Goal: Task Accomplishment & Management: Manage account settings

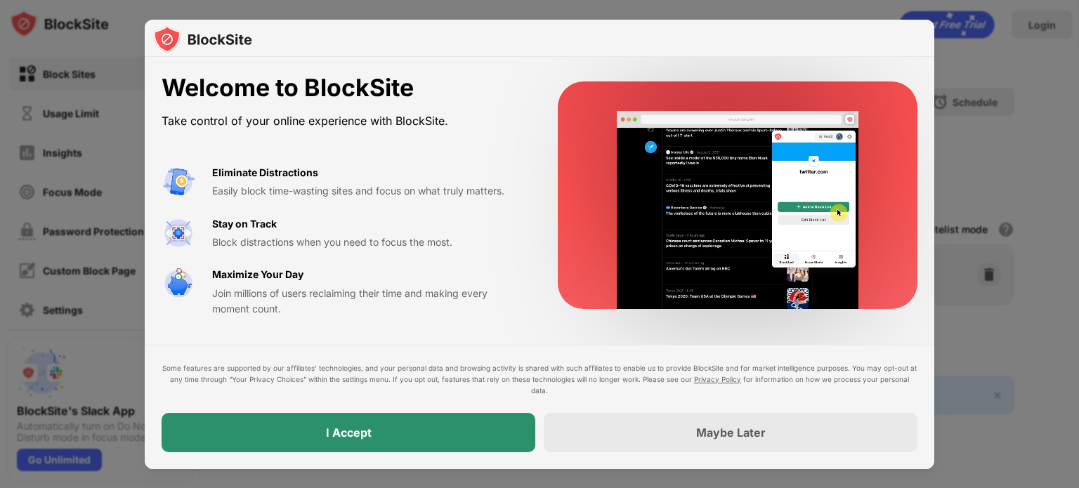
click at [424, 433] on div "I Accept" at bounding box center [349, 432] width 374 height 39
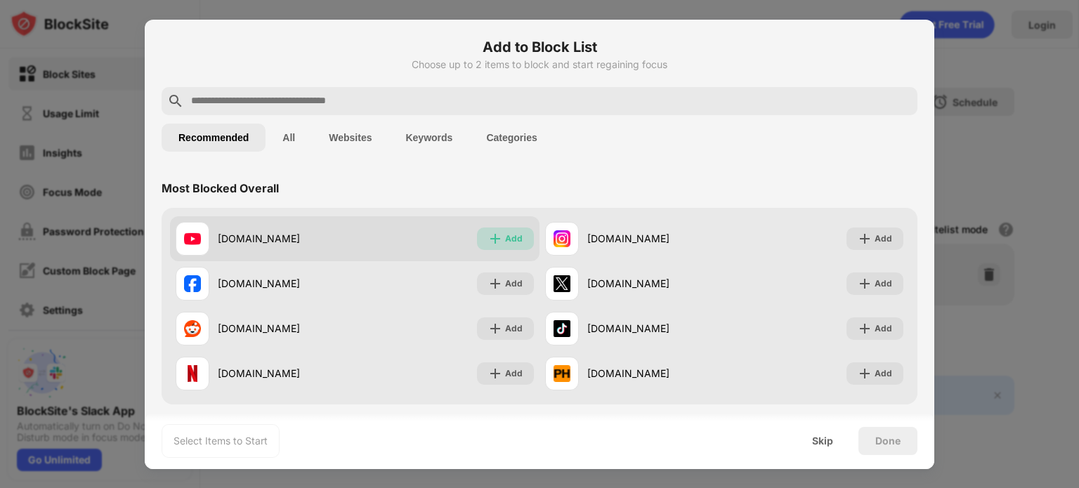
click at [505, 238] on div "Add" at bounding box center [514, 239] width 18 height 14
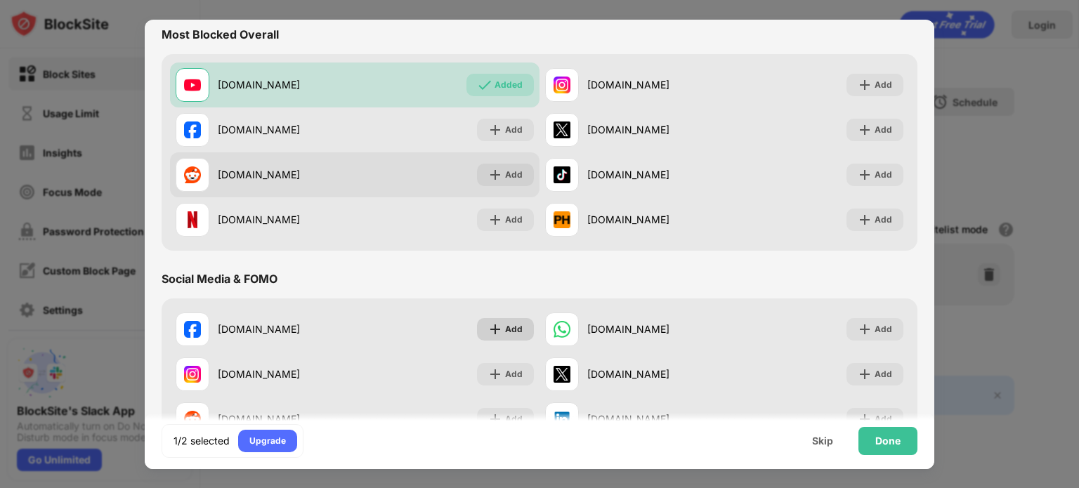
scroll to position [211, 0]
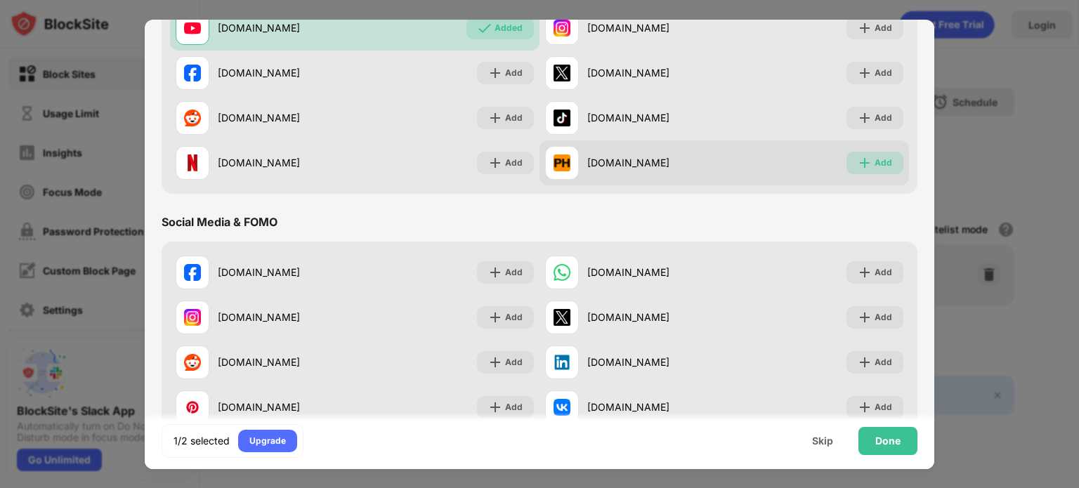
click at [858, 160] on img at bounding box center [865, 163] width 14 height 14
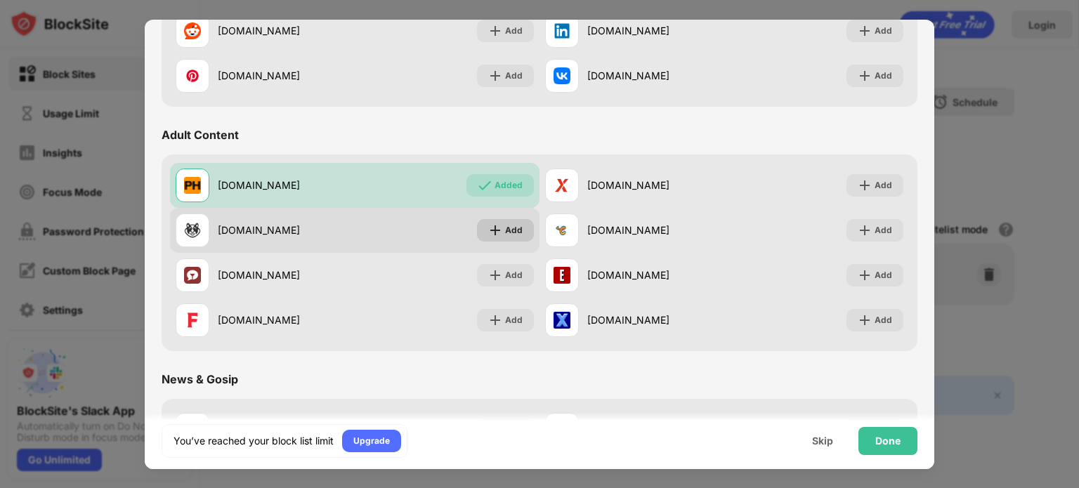
scroll to position [562, 0]
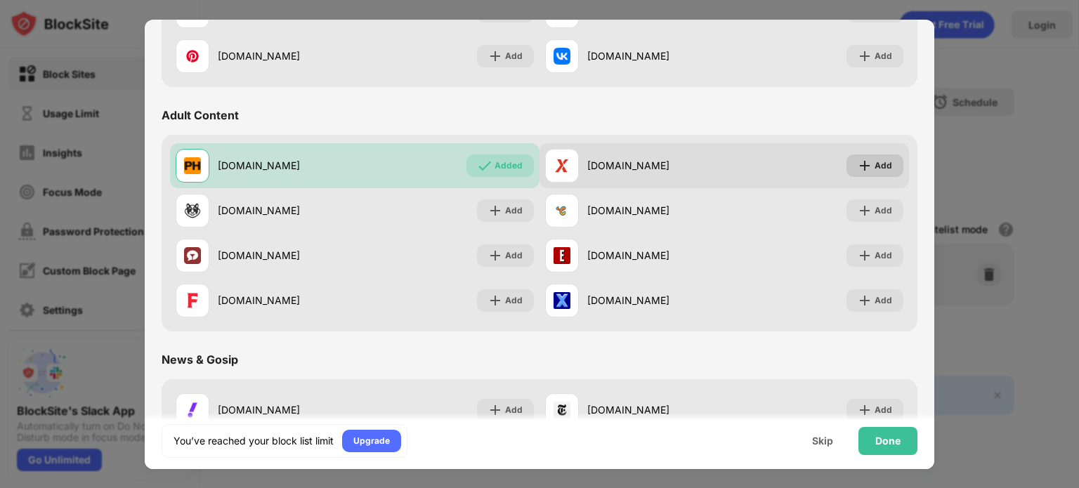
click at [874, 164] on div "Add" at bounding box center [883, 166] width 18 height 14
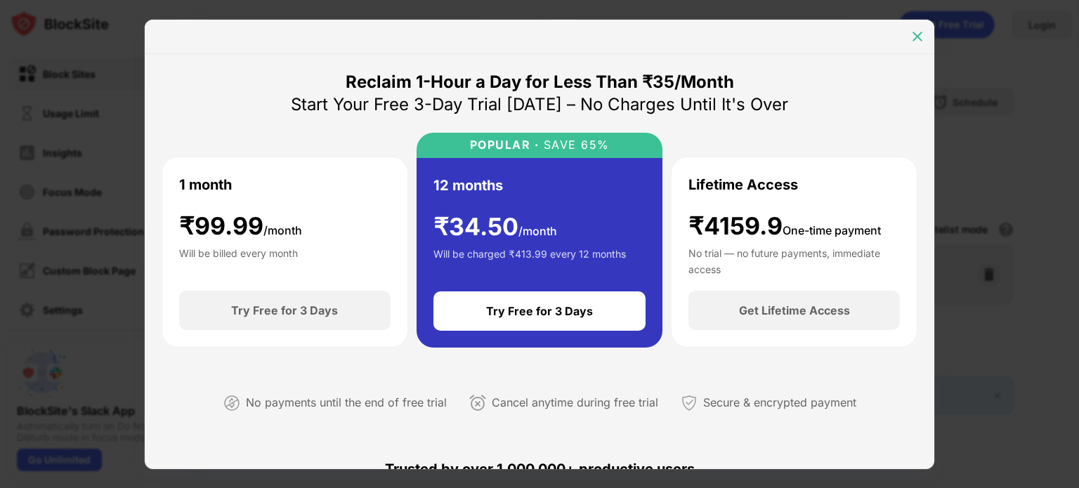
click at [914, 34] on img at bounding box center [917, 36] width 14 height 14
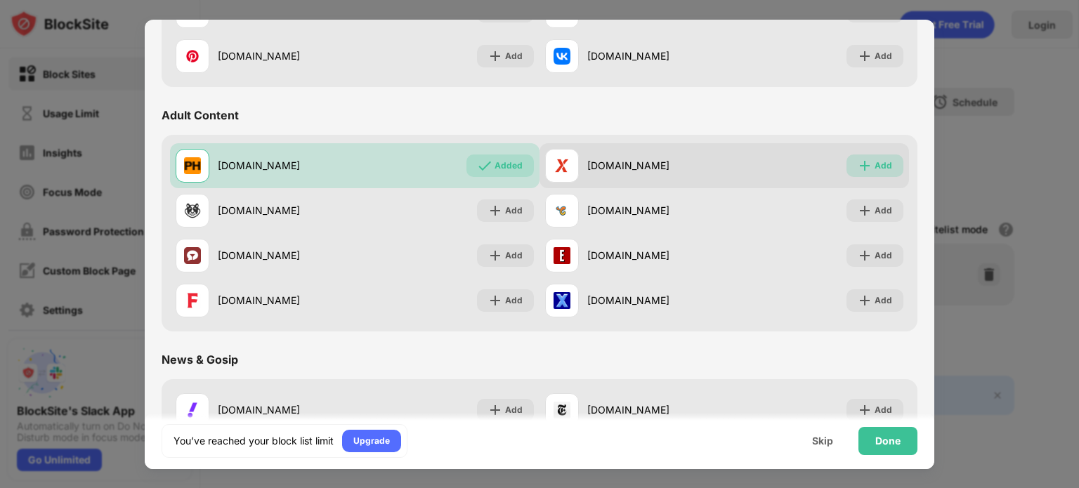
click at [874, 171] on div "Add" at bounding box center [883, 166] width 18 height 14
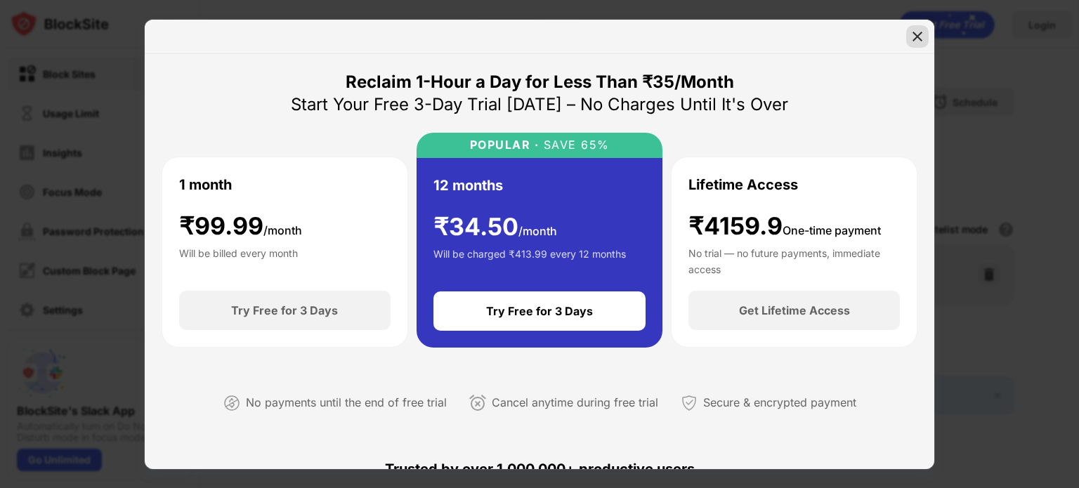
click at [912, 28] on div at bounding box center [917, 36] width 22 height 22
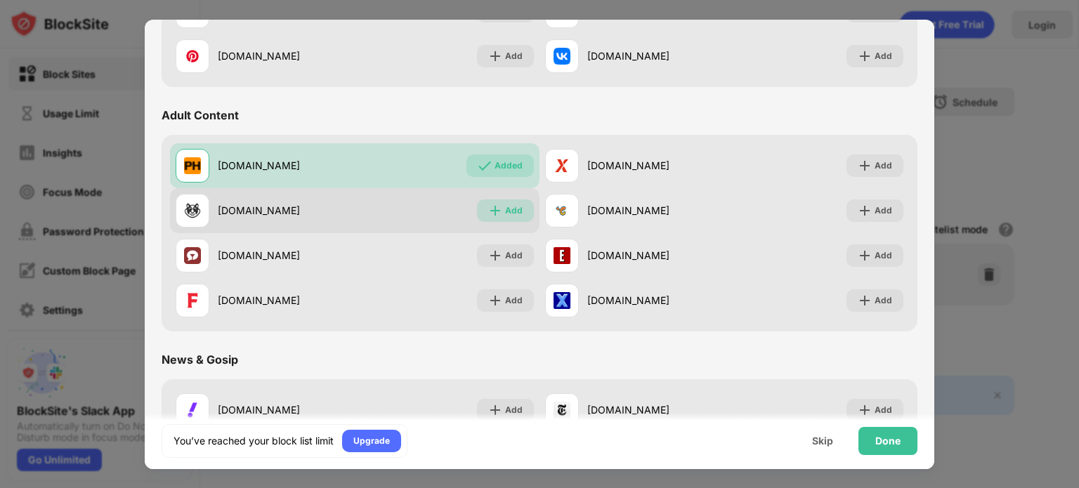
click at [505, 204] on div "Add" at bounding box center [514, 211] width 18 height 14
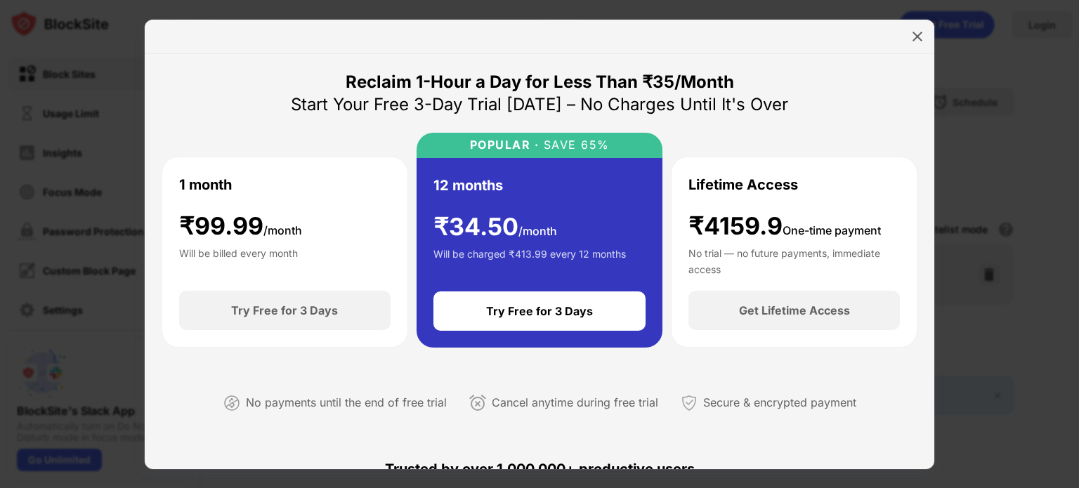
click at [933, 30] on div at bounding box center [539, 37] width 789 height 34
click at [921, 39] on img at bounding box center [917, 36] width 14 height 14
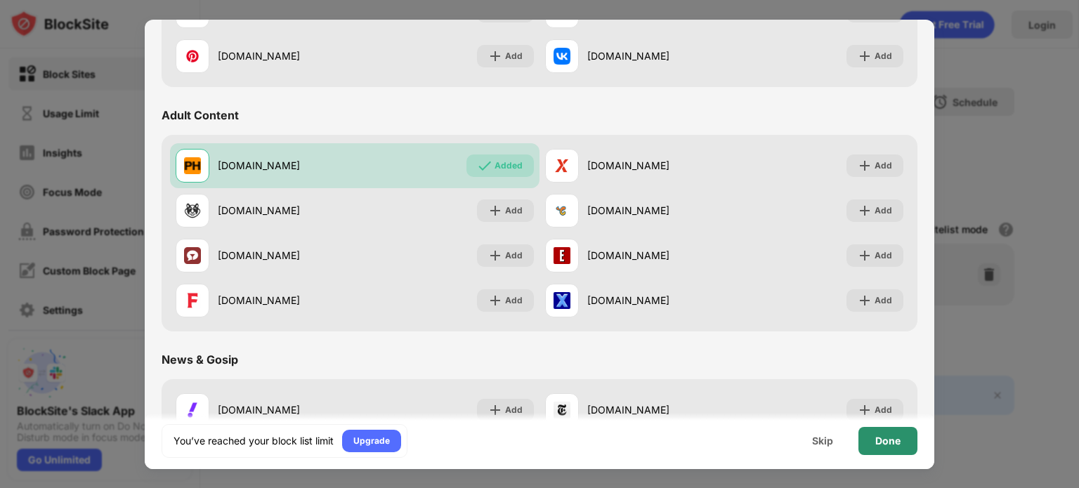
click at [891, 441] on div "Done" at bounding box center [887, 440] width 25 height 11
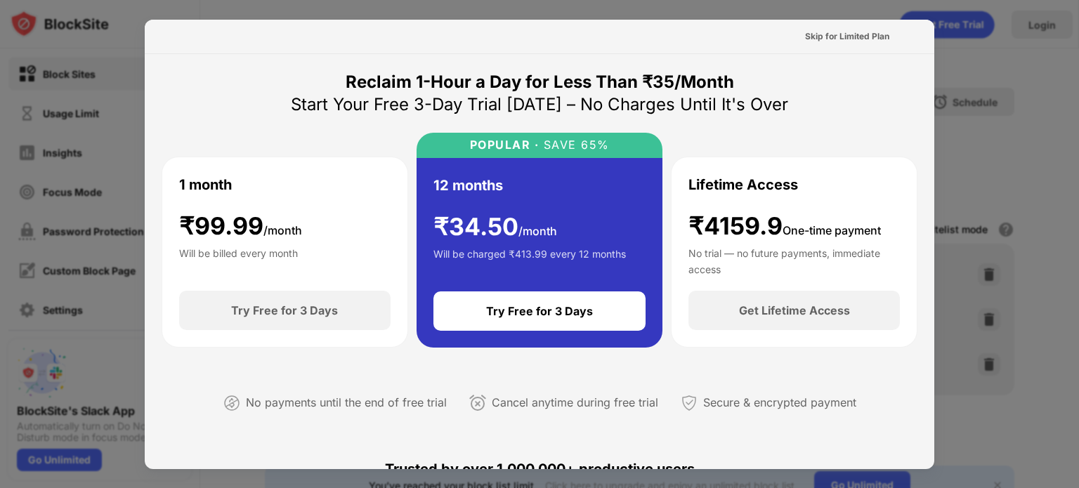
click at [973, 5] on div at bounding box center [539, 244] width 1079 height 488
click at [199, 23] on div "Skip for Limited Plan" at bounding box center [539, 37] width 789 height 34
click at [839, 41] on div "Skip for Limited Plan" at bounding box center [847, 36] width 84 height 14
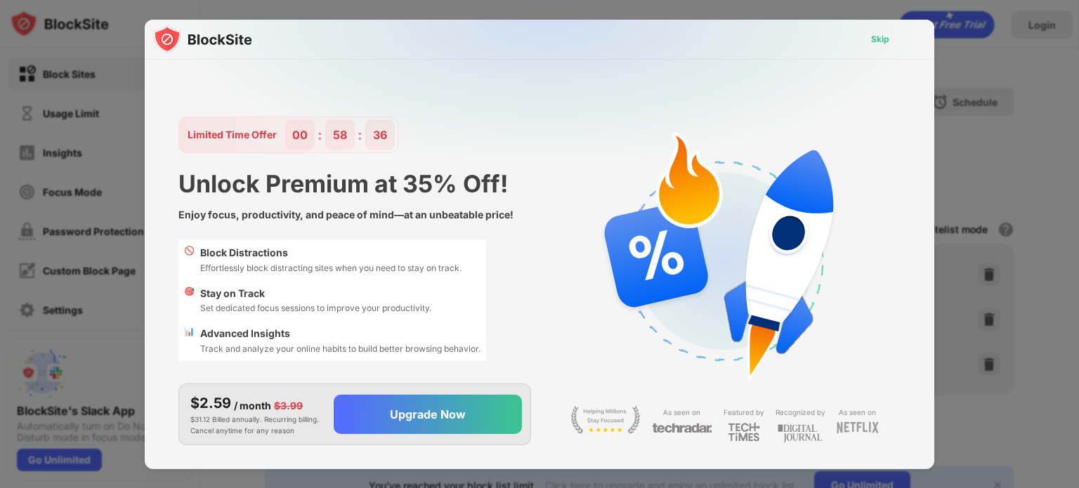
click at [872, 37] on div "Skip" at bounding box center [880, 39] width 18 height 14
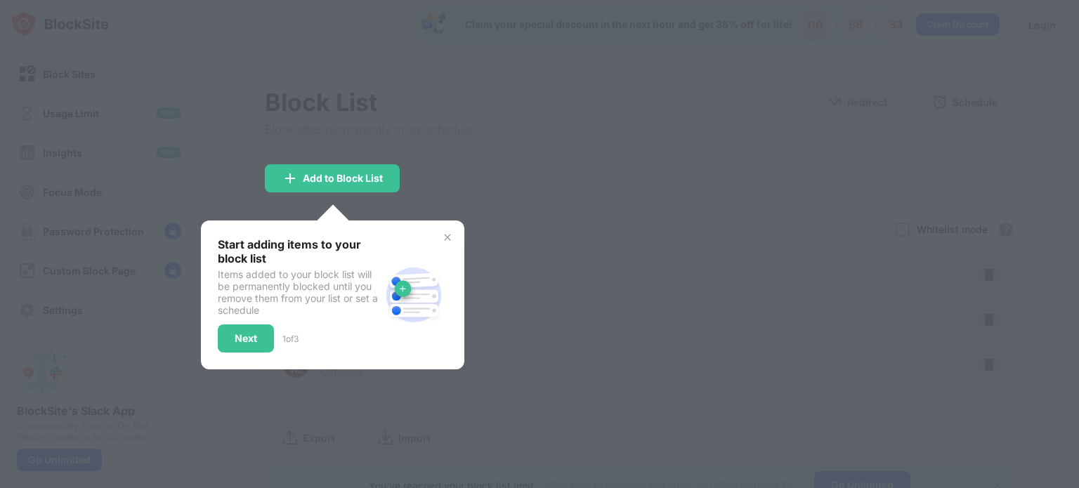
click at [452, 229] on div "Start adding items to your block list Items added to your block list will be pe…" at bounding box center [332, 295] width 263 height 149
click at [444, 232] on img at bounding box center [447, 237] width 11 height 11
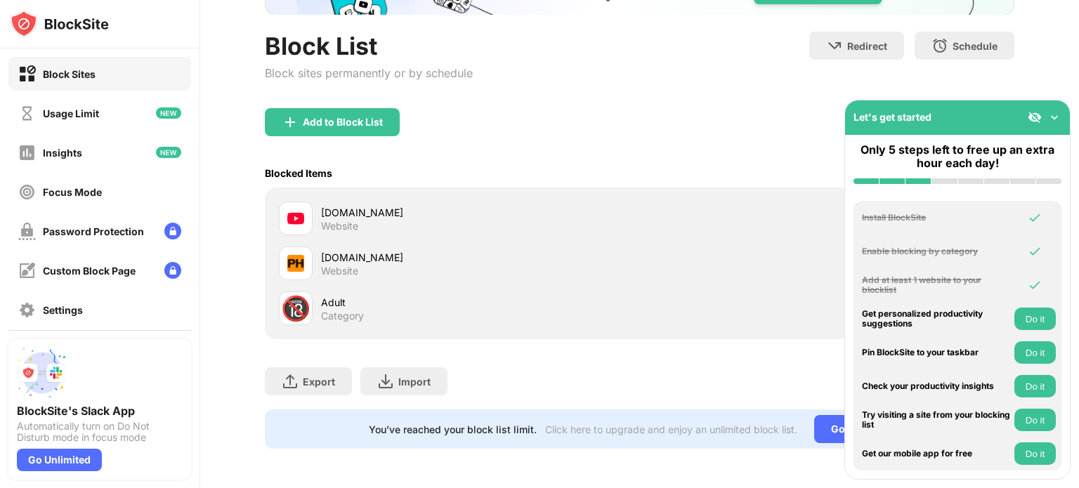
scroll to position [132, 0]
click at [1053, 120] on img at bounding box center [1054, 117] width 14 height 14
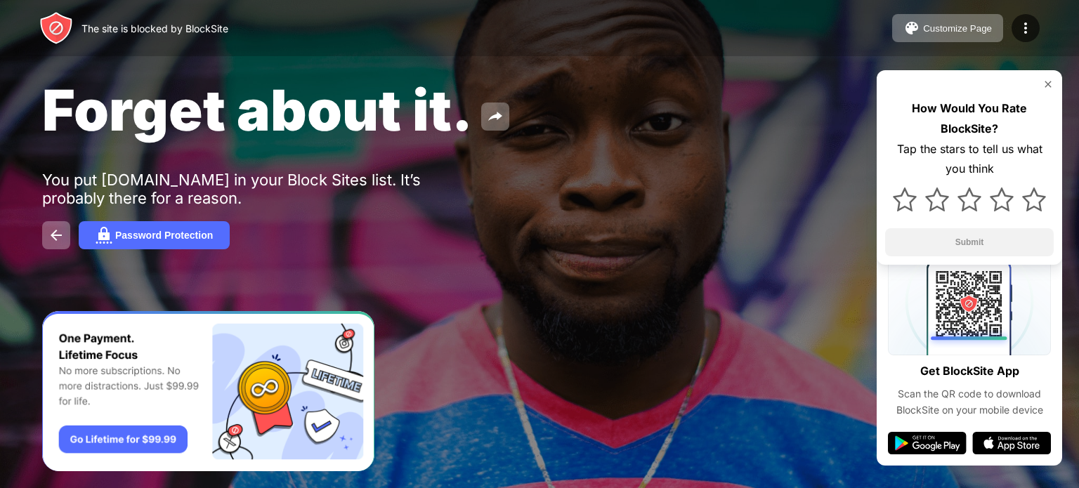
click at [1045, 83] on img at bounding box center [1047, 84] width 11 height 11
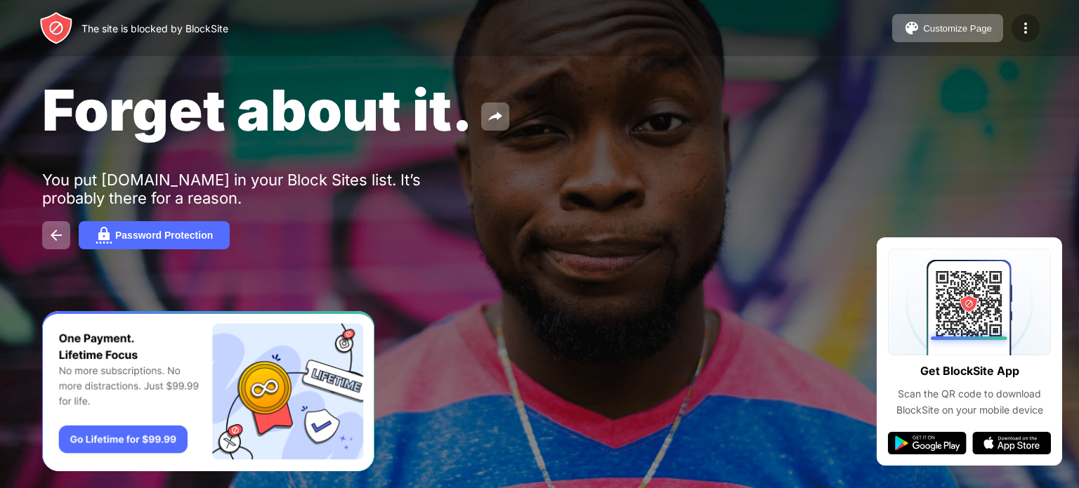
click at [1025, 15] on div at bounding box center [1025, 28] width 28 height 28
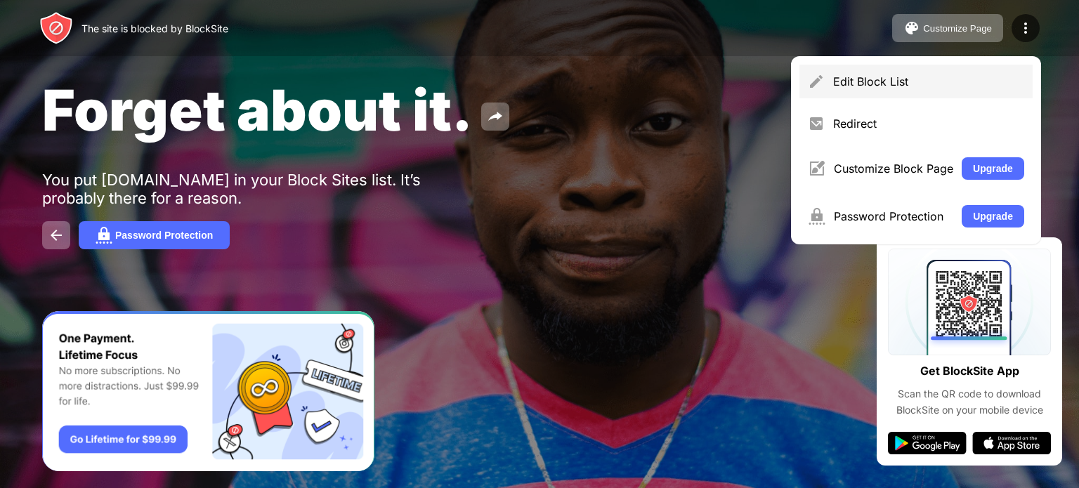
click at [862, 65] on div "Edit Block List" at bounding box center [915, 82] width 233 height 34
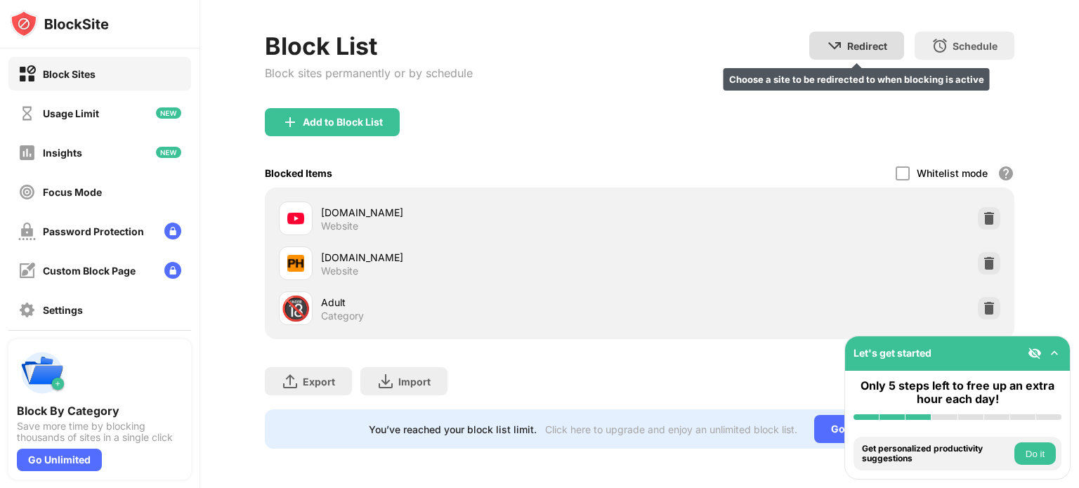
scroll to position [65, 0]
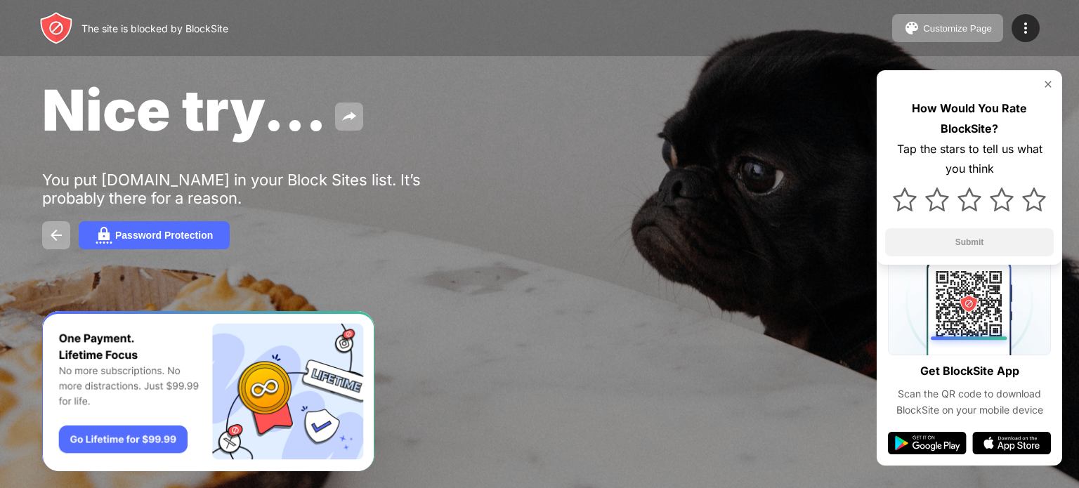
click at [1041, 86] on div at bounding box center [969, 84] width 169 height 11
click at [1049, 80] on img at bounding box center [1047, 84] width 11 height 11
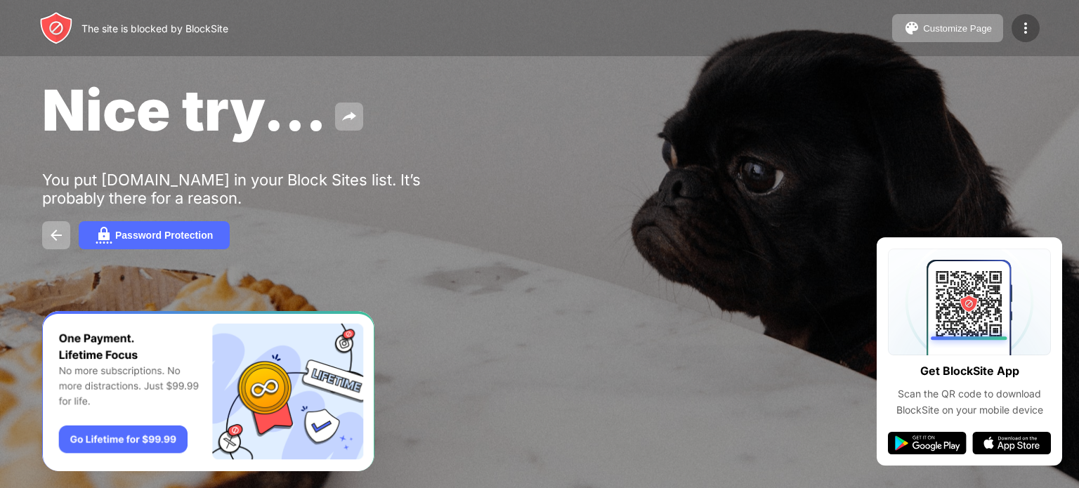
click at [1023, 25] on img at bounding box center [1025, 28] width 17 height 17
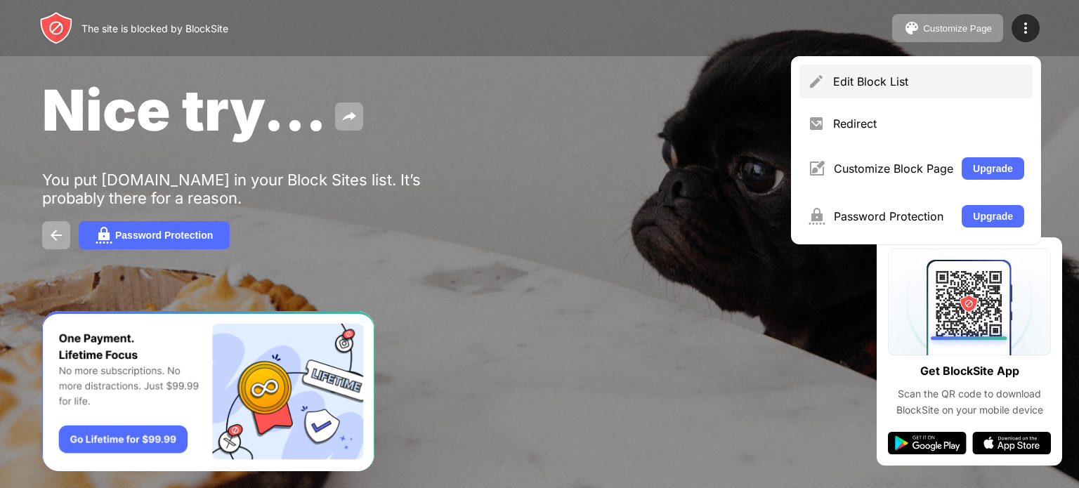
click at [916, 75] on div "Edit Block List" at bounding box center [928, 81] width 191 height 14
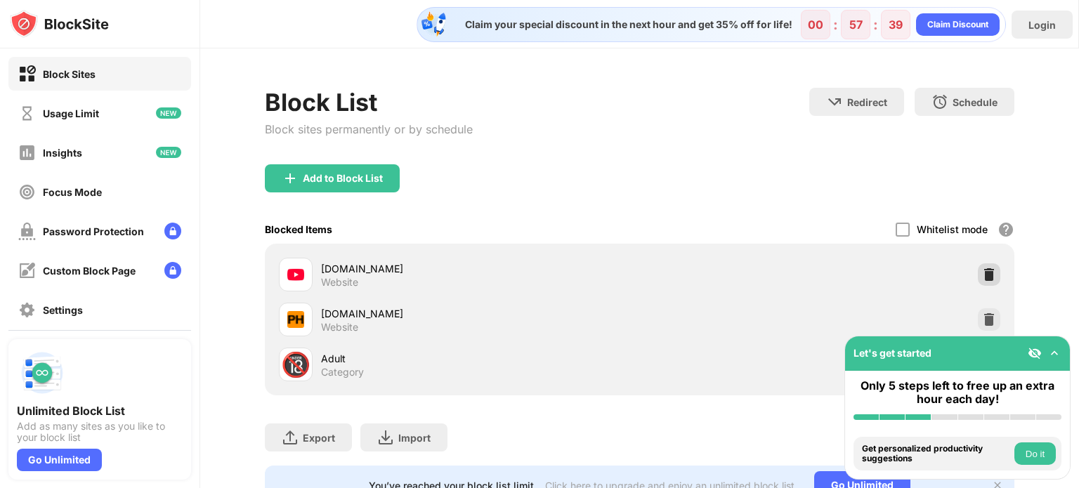
click at [982, 275] on img at bounding box center [989, 275] width 14 height 14
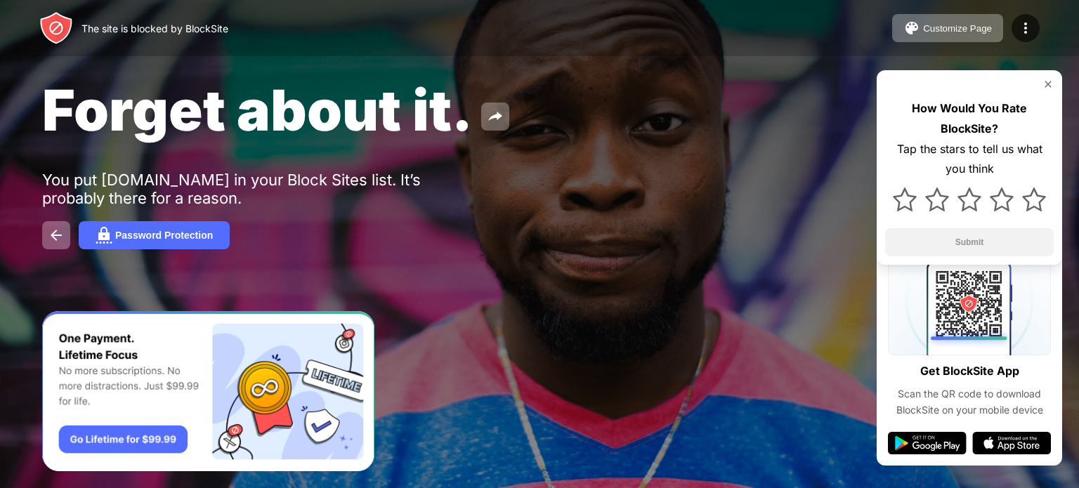
click at [1043, 86] on div at bounding box center [969, 84] width 169 height 11
click at [1046, 92] on div "How Would You Rate BlockSite? Tap the stars to tell us what you think Submit" at bounding box center [968, 167] width 185 height 195
click at [1049, 84] on img at bounding box center [1047, 84] width 11 height 11
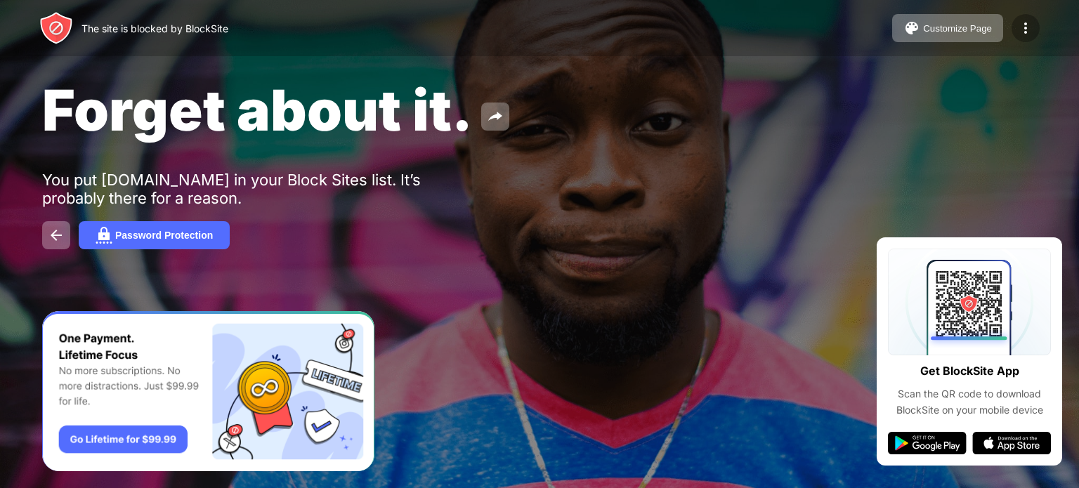
click at [1026, 24] on img at bounding box center [1025, 28] width 17 height 17
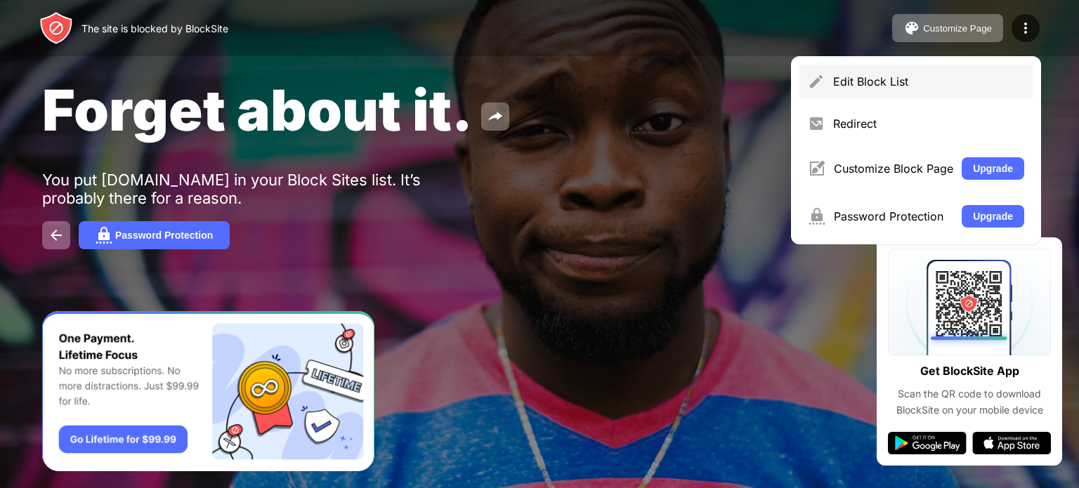
click at [903, 74] on div "Edit Block List" at bounding box center [915, 82] width 233 height 34
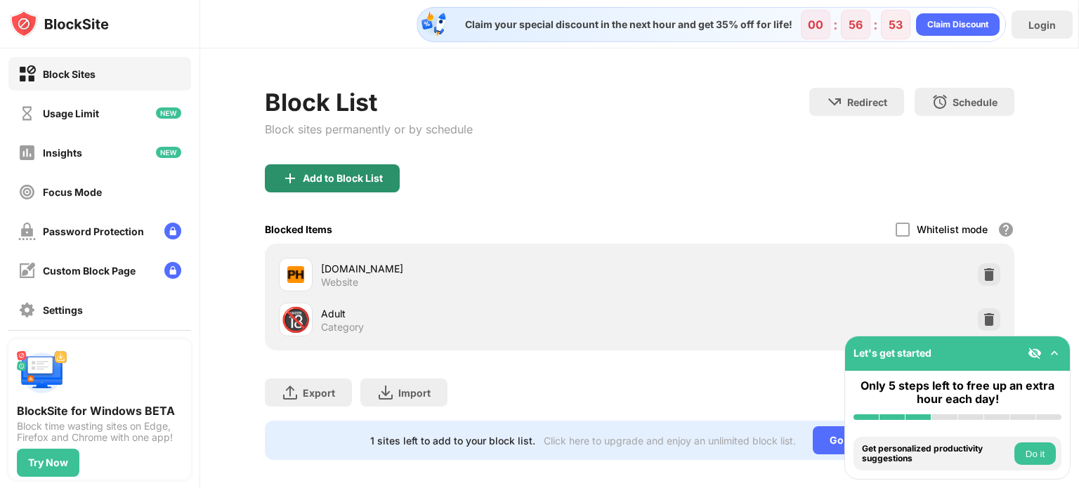
click at [372, 183] on div "Add to Block List" at bounding box center [332, 178] width 135 height 28
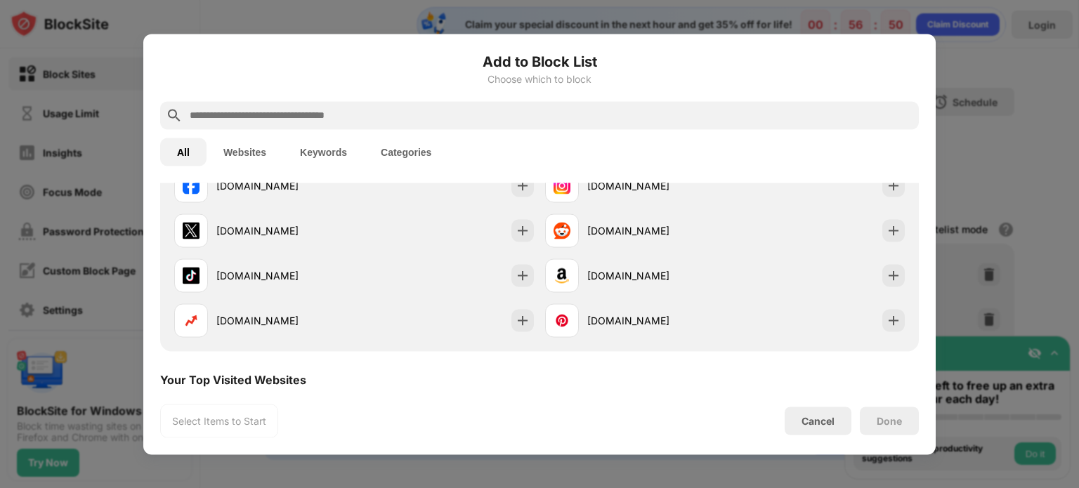
scroll to position [211, 0]
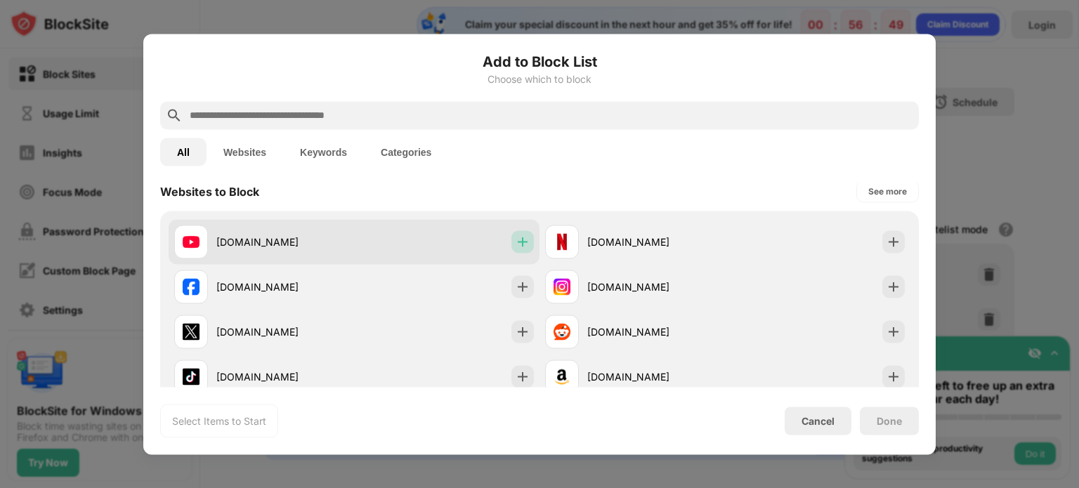
click at [518, 232] on div at bounding box center [522, 241] width 22 height 22
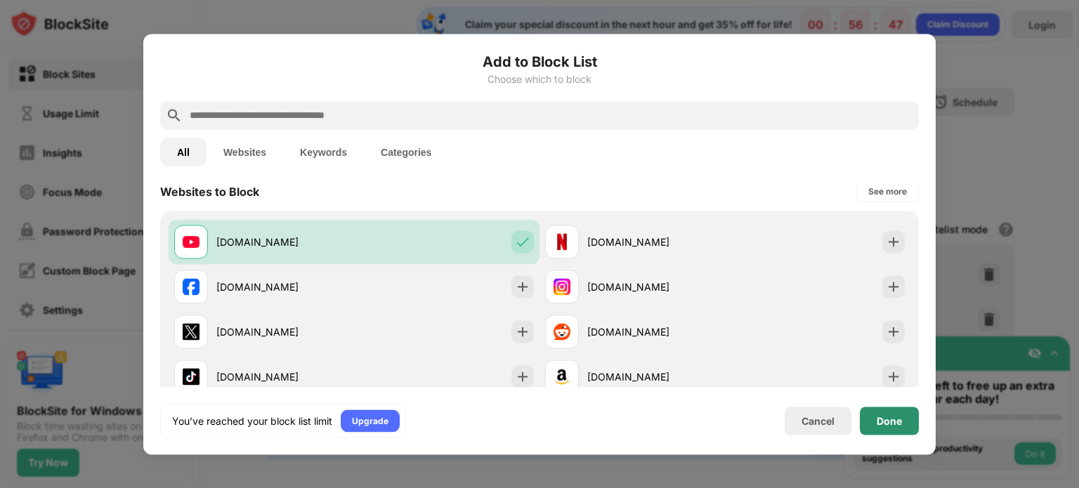
click at [907, 409] on div "Done" at bounding box center [889, 421] width 59 height 28
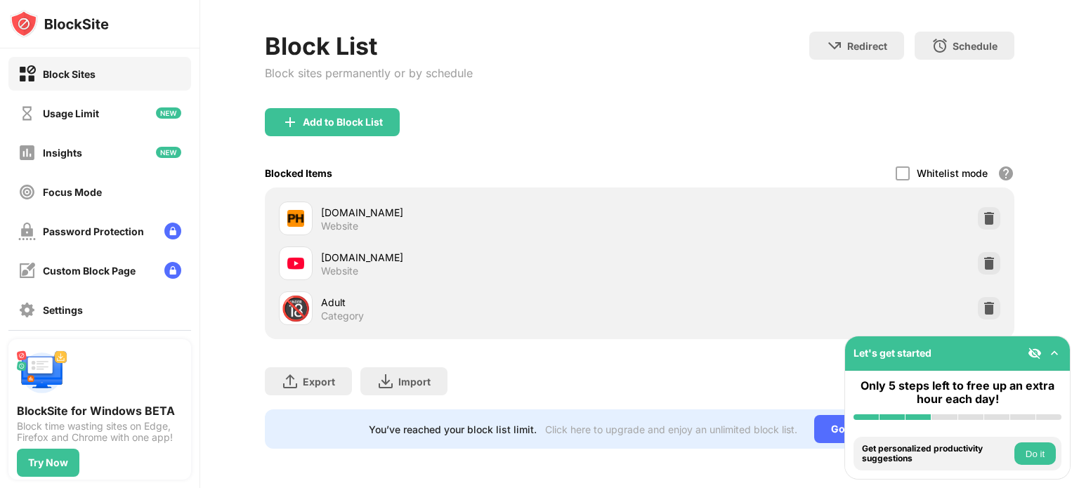
scroll to position [65, 0]
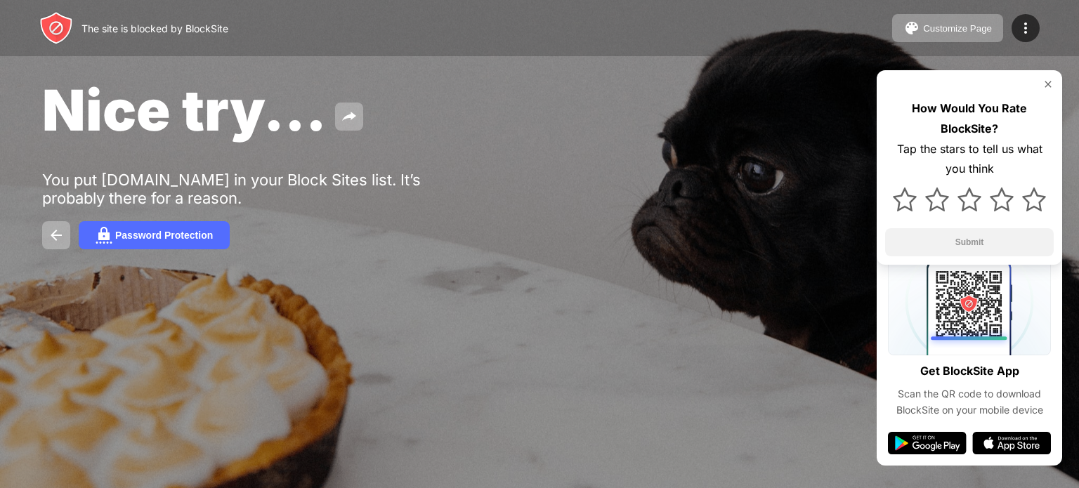
click at [1039, 84] on div at bounding box center [969, 84] width 169 height 11
click at [1046, 79] on img at bounding box center [1047, 84] width 11 height 11
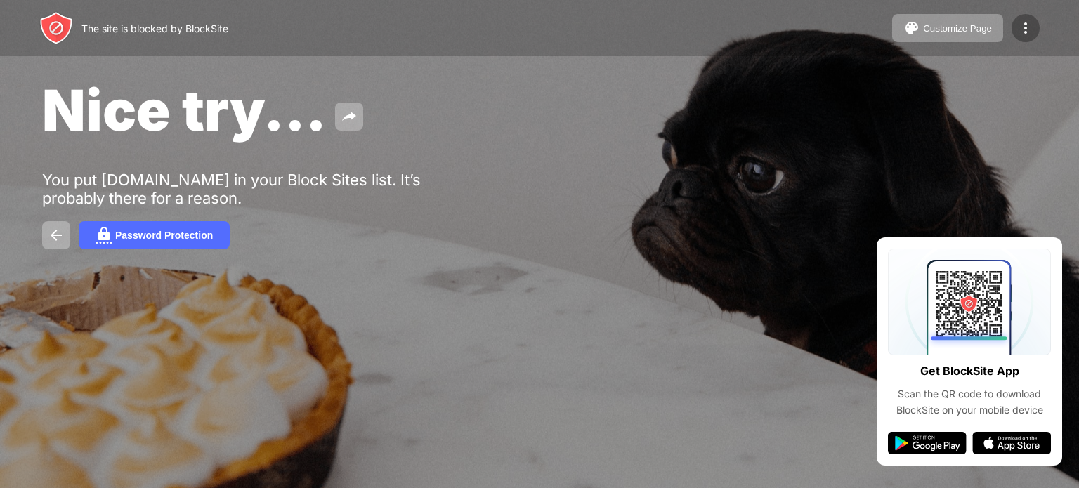
click at [1023, 18] on div at bounding box center [1025, 28] width 28 height 28
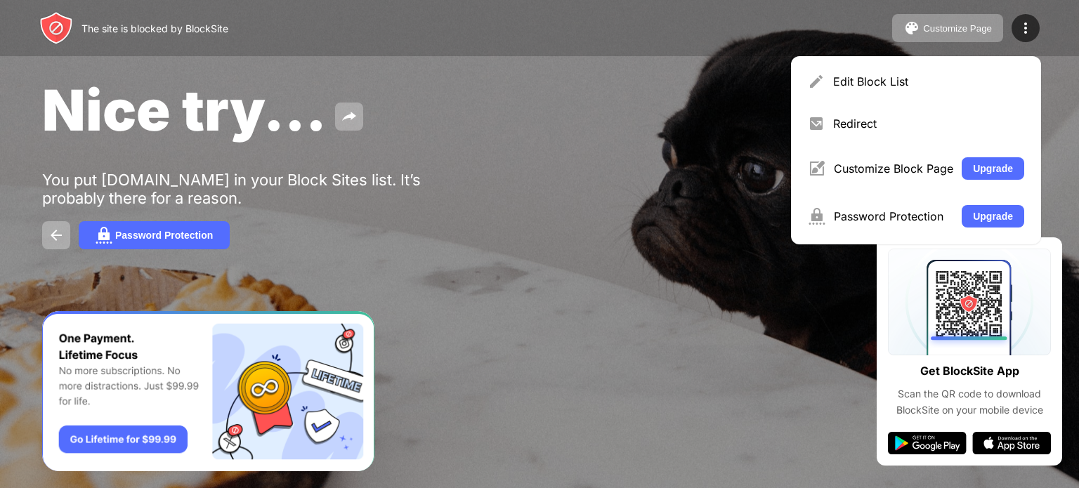
click at [623, 142] on div "Nice try..." at bounding box center [440, 110] width 796 height 68
